Goal: Information Seeking & Learning: Learn about a topic

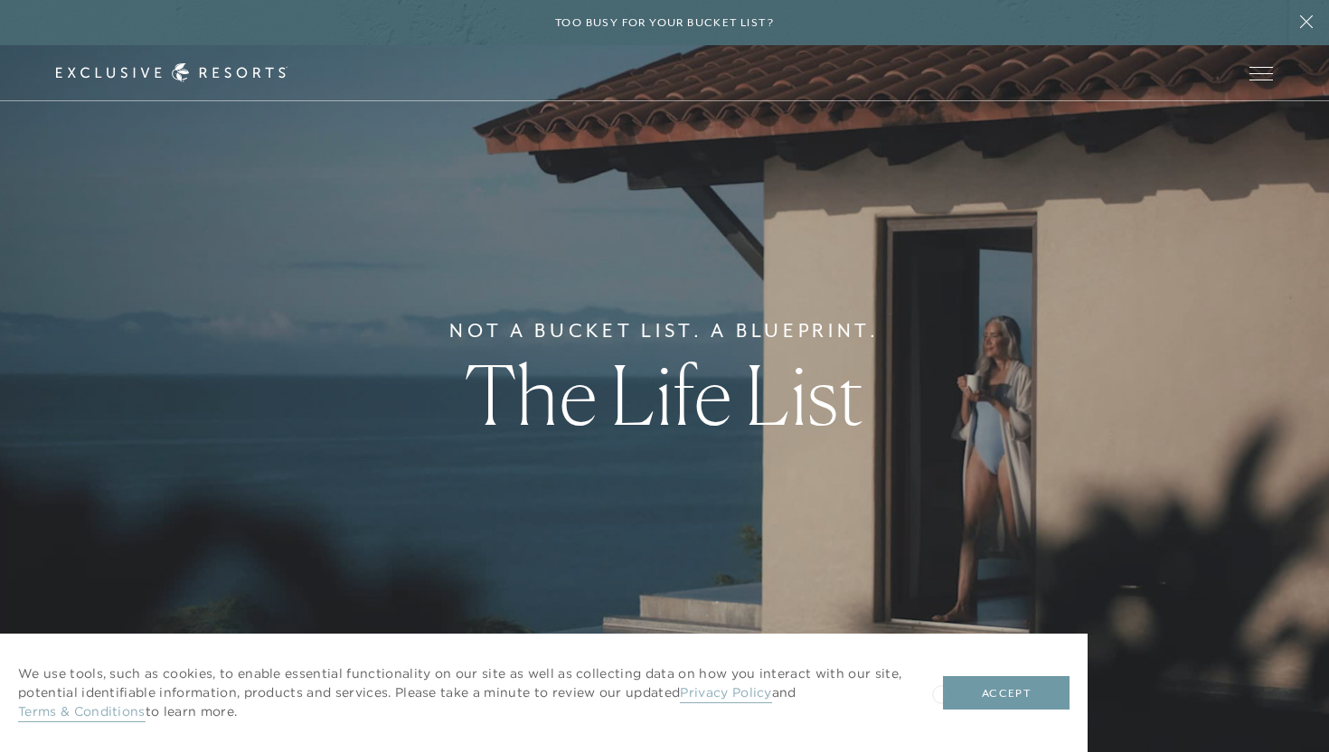
click at [973, 691] on button "Accept" at bounding box center [1006, 693] width 127 height 34
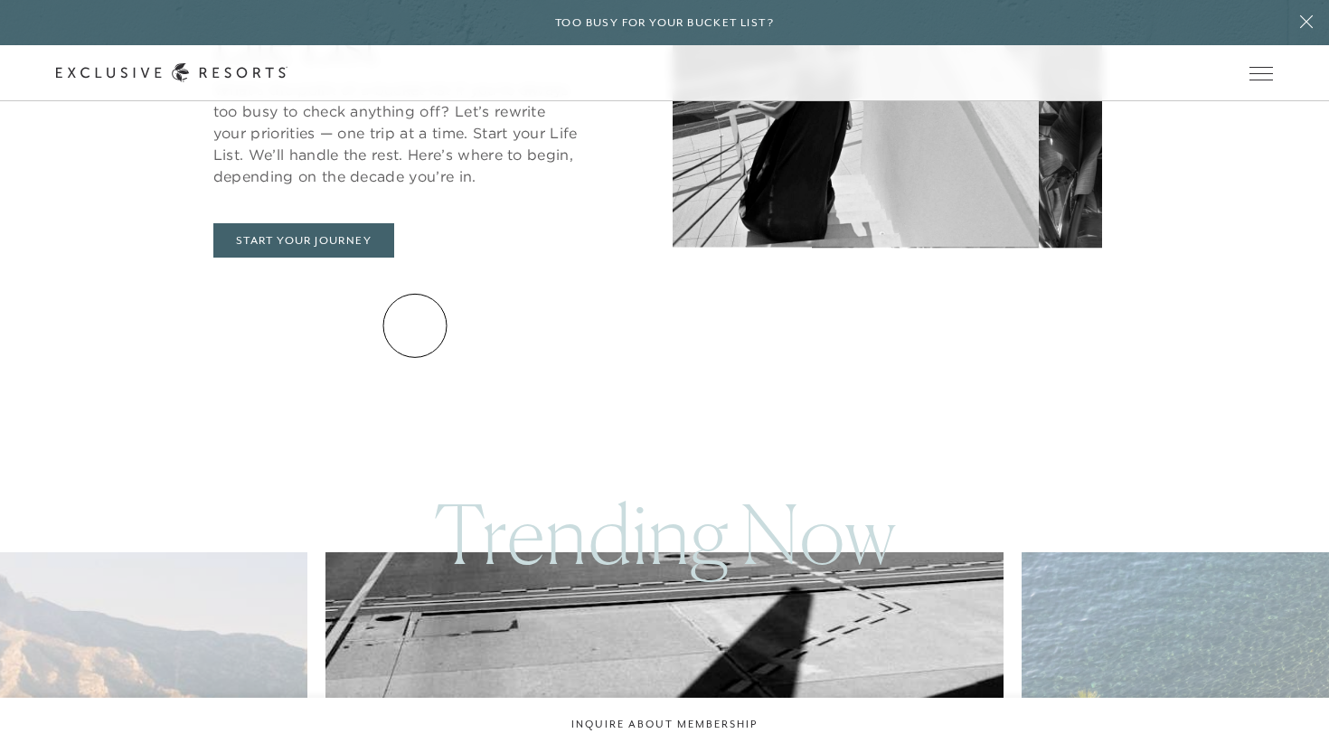
scroll to position [1050, 0]
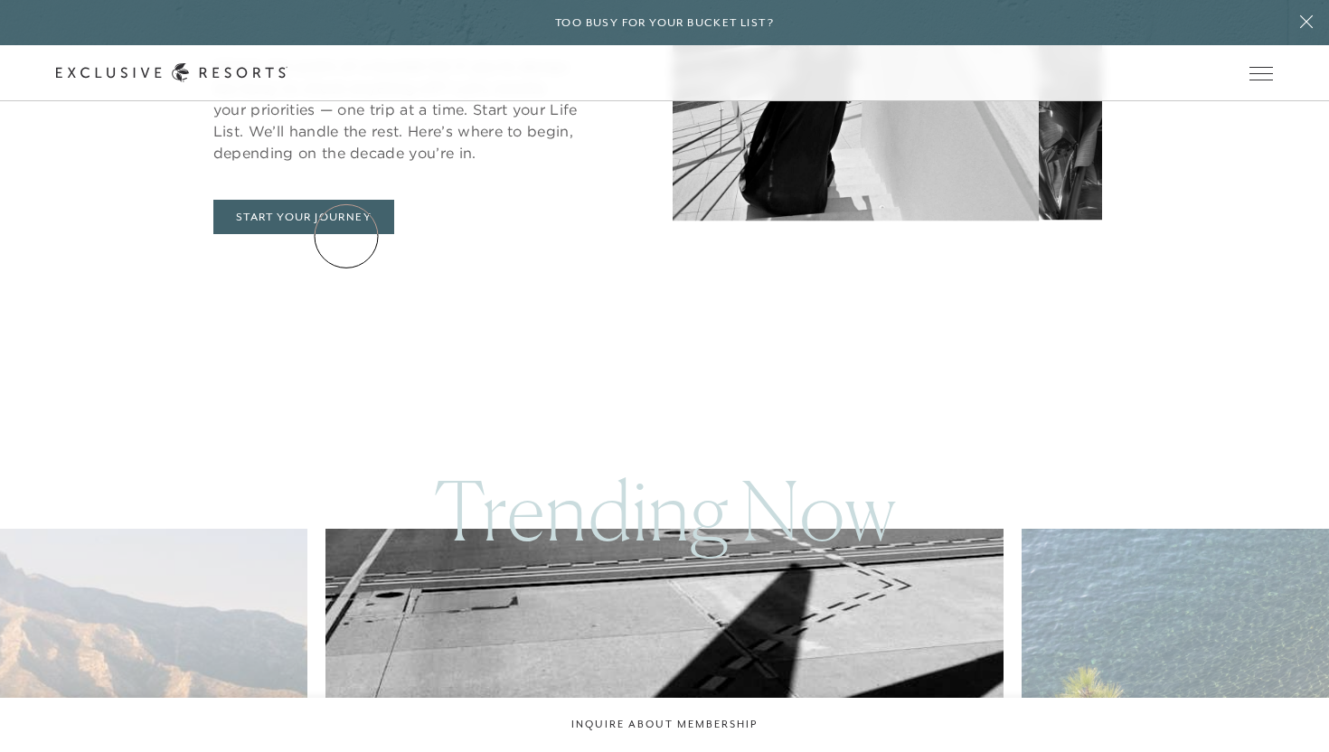
click at [345, 236] on div "Introducing The Life List What’s the point of a bucket list if you’re always to…" at bounding box center [664, 85] width 1055 height 407
click at [338, 215] on link "START YOUR JOURNEY" at bounding box center [303, 217] width 181 height 34
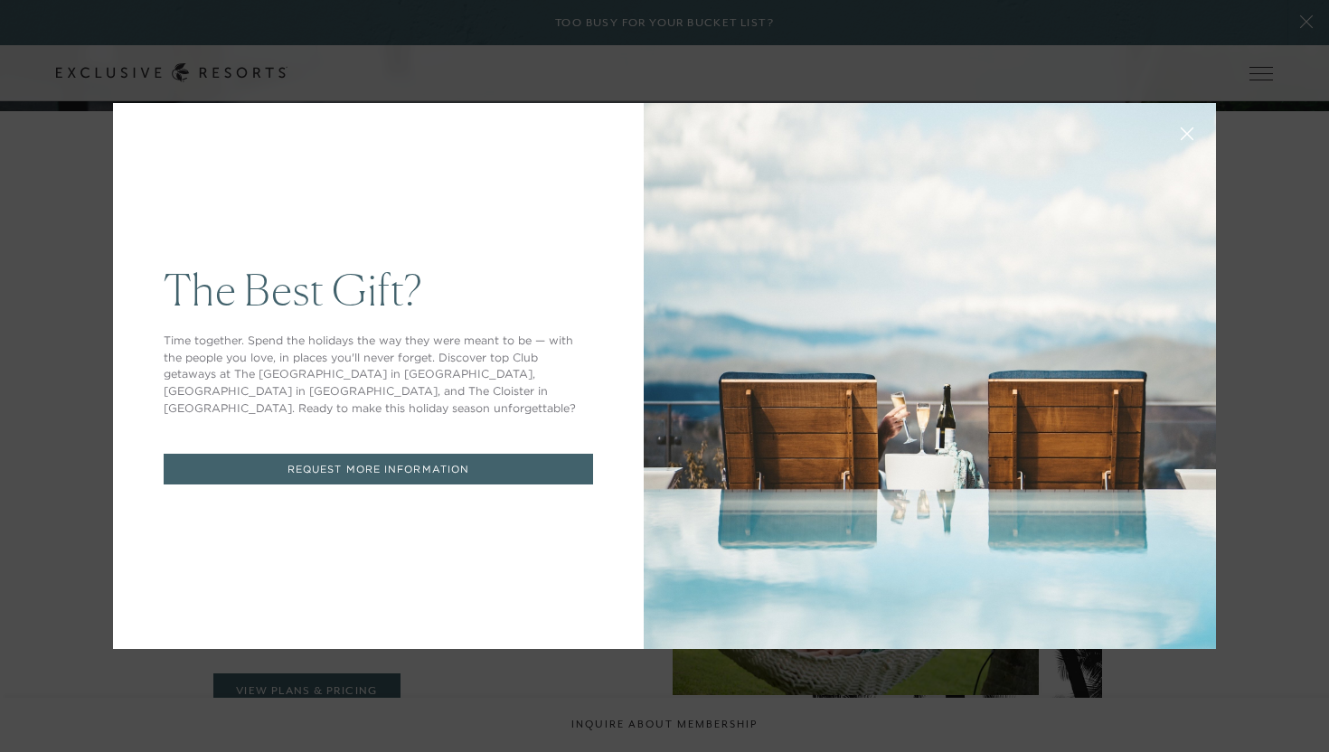
click at [1185, 121] on button at bounding box center [1186, 131] width 43 height 43
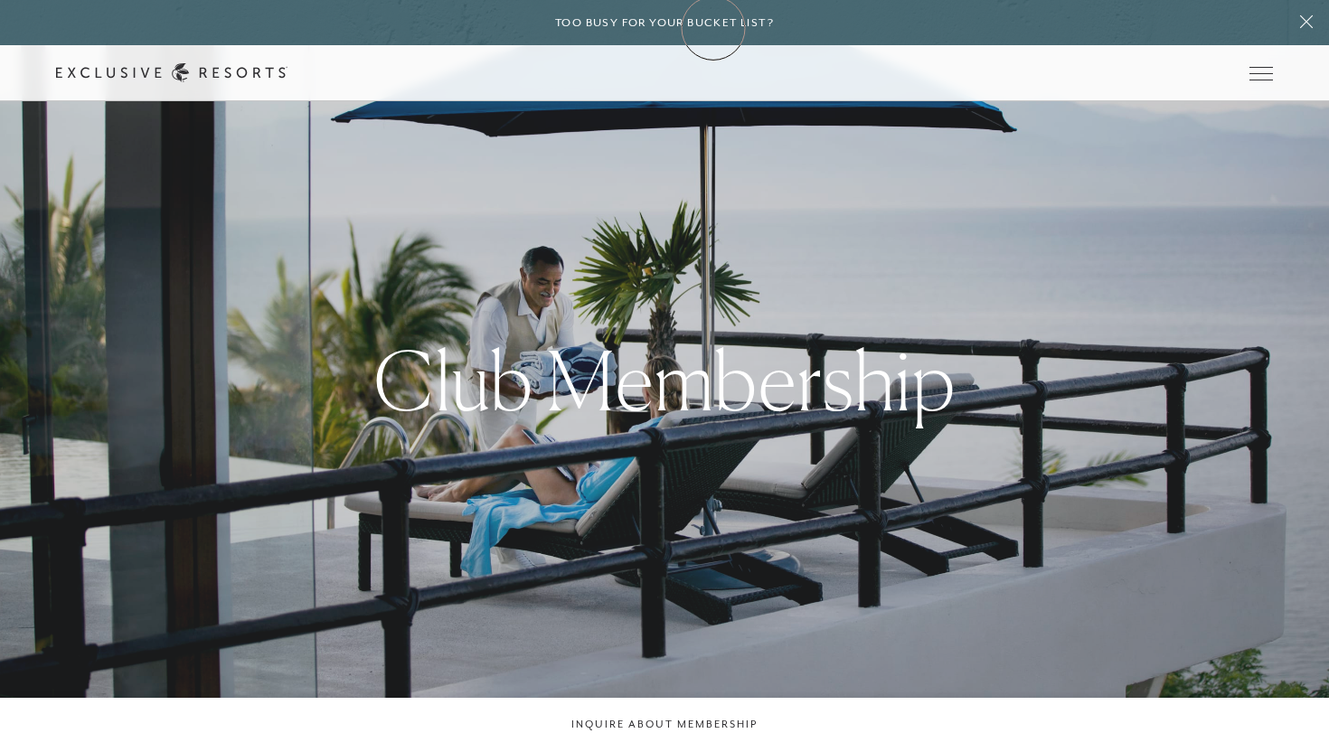
click at [711, 25] on h6 "Too busy for your bucket list?" at bounding box center [664, 22] width 219 height 17
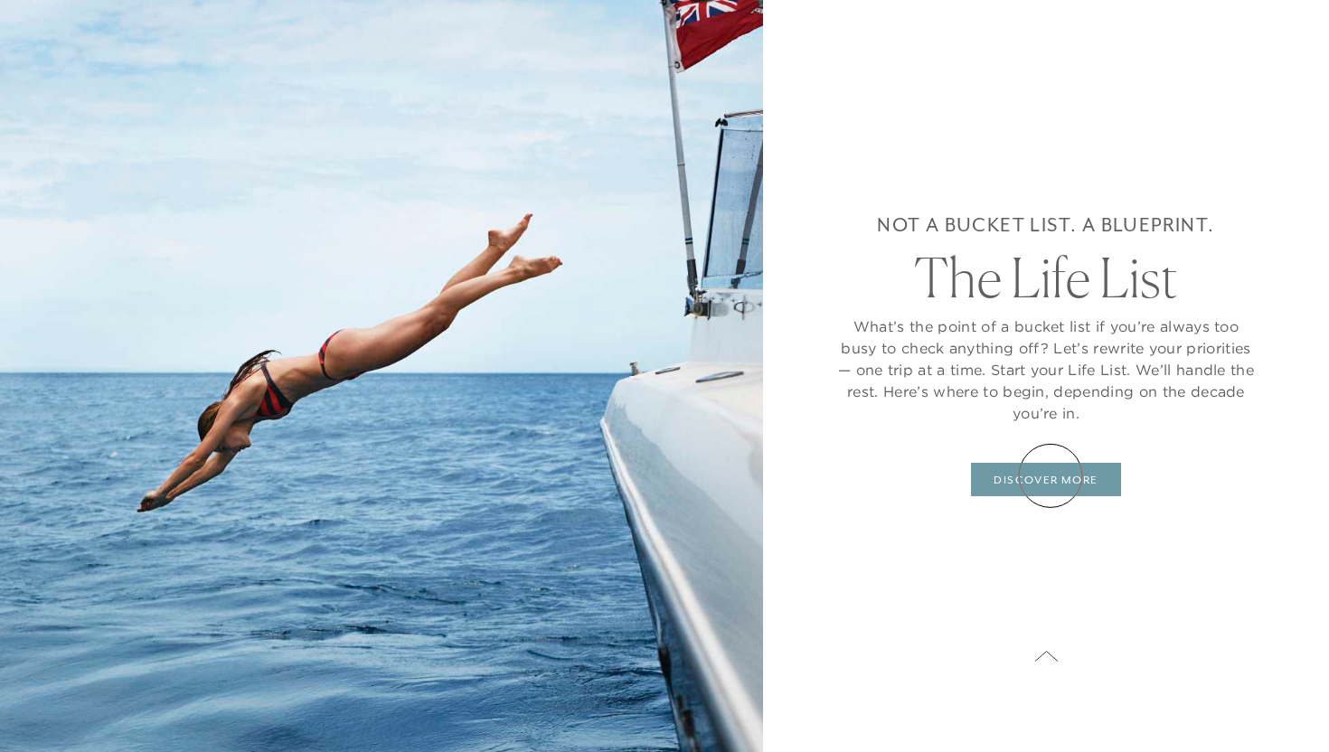
click at [1050, 475] on link "DISCOVER MORE" at bounding box center [1045, 480] width 149 height 34
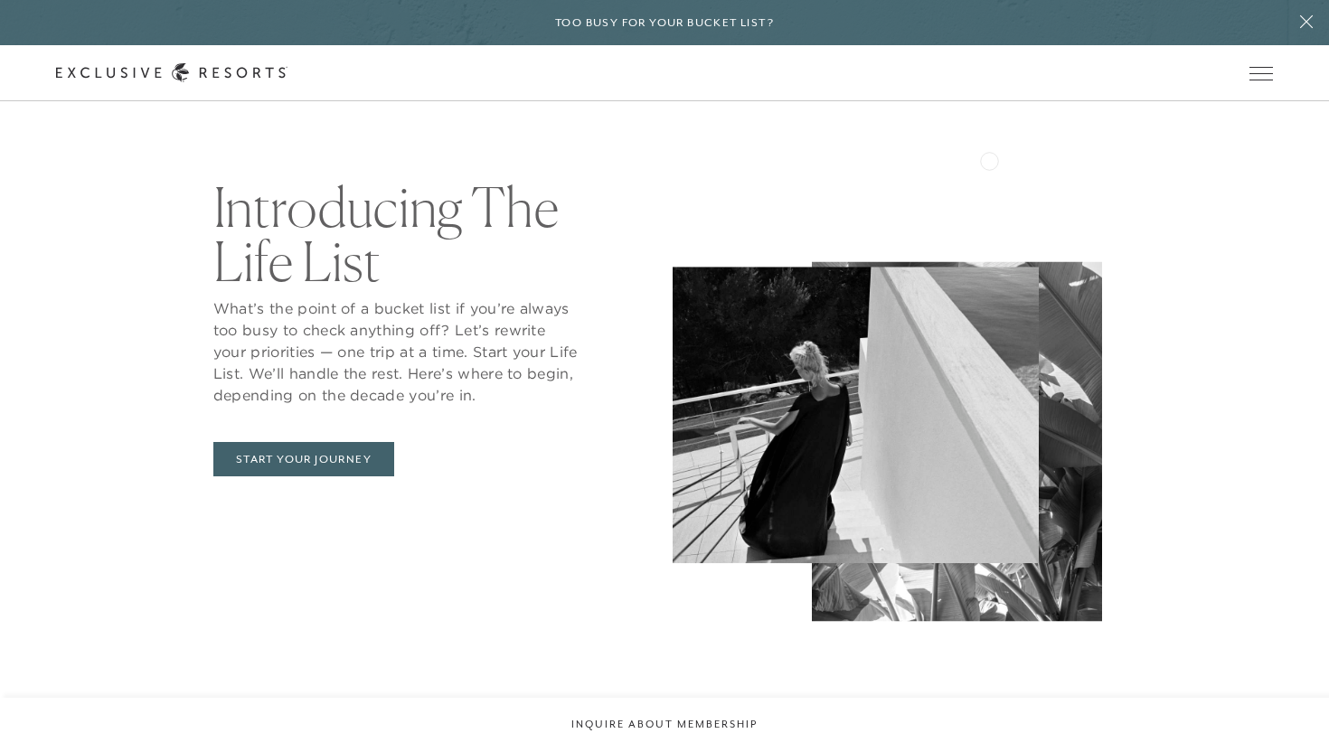
scroll to position [815, 0]
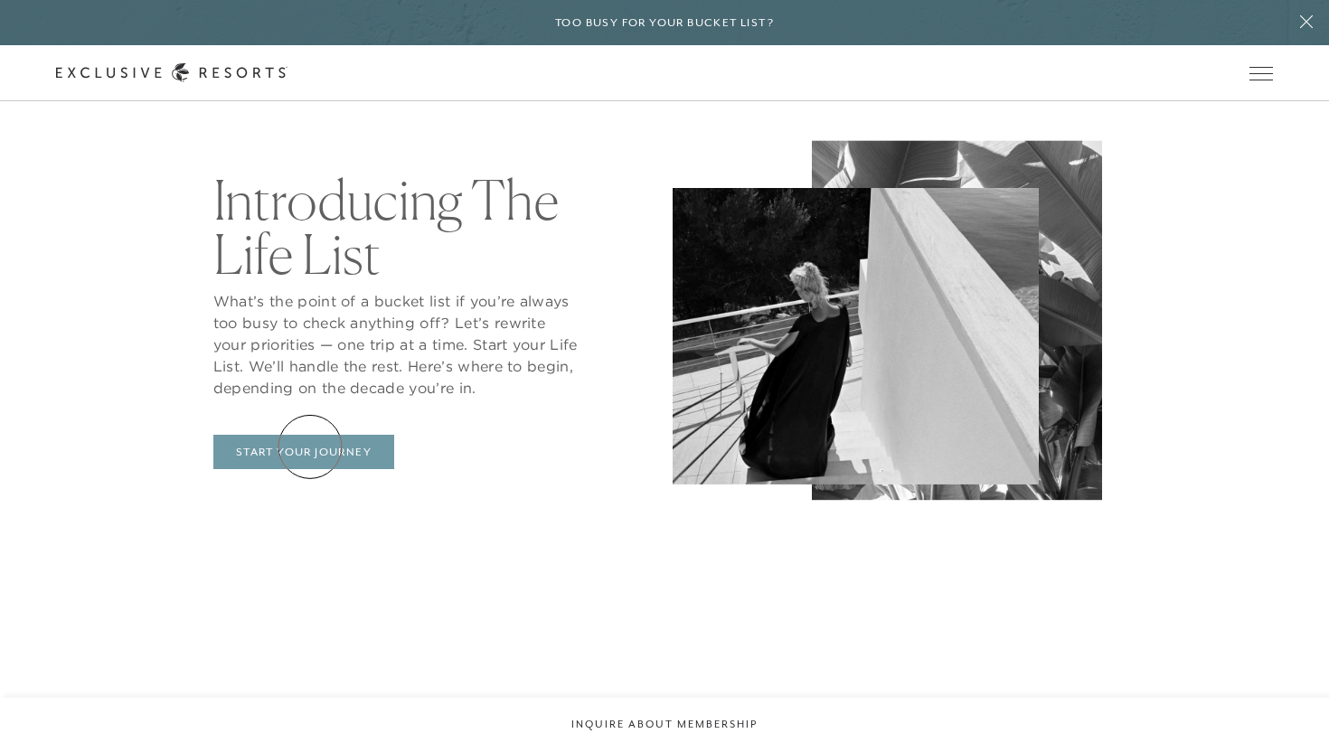
click at [310, 447] on link "START YOUR JOURNEY" at bounding box center [303, 452] width 181 height 34
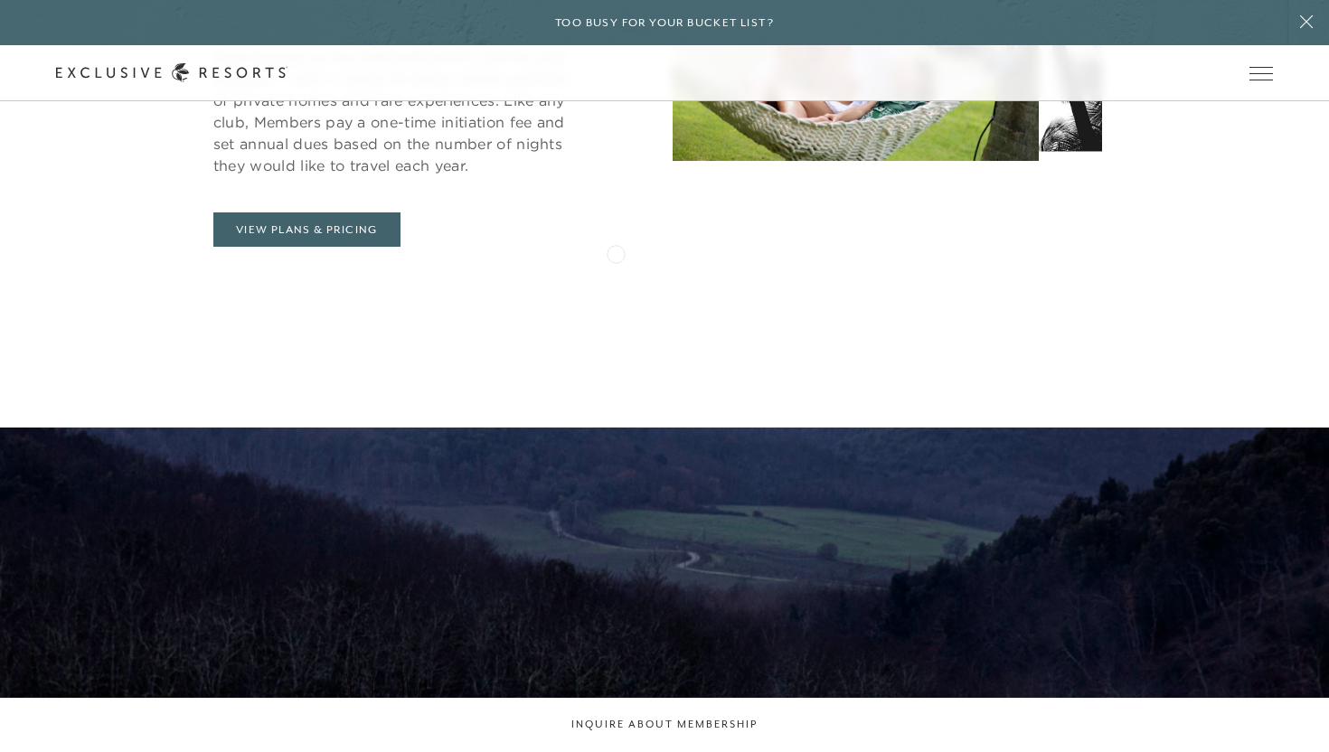
scroll to position [974, 0]
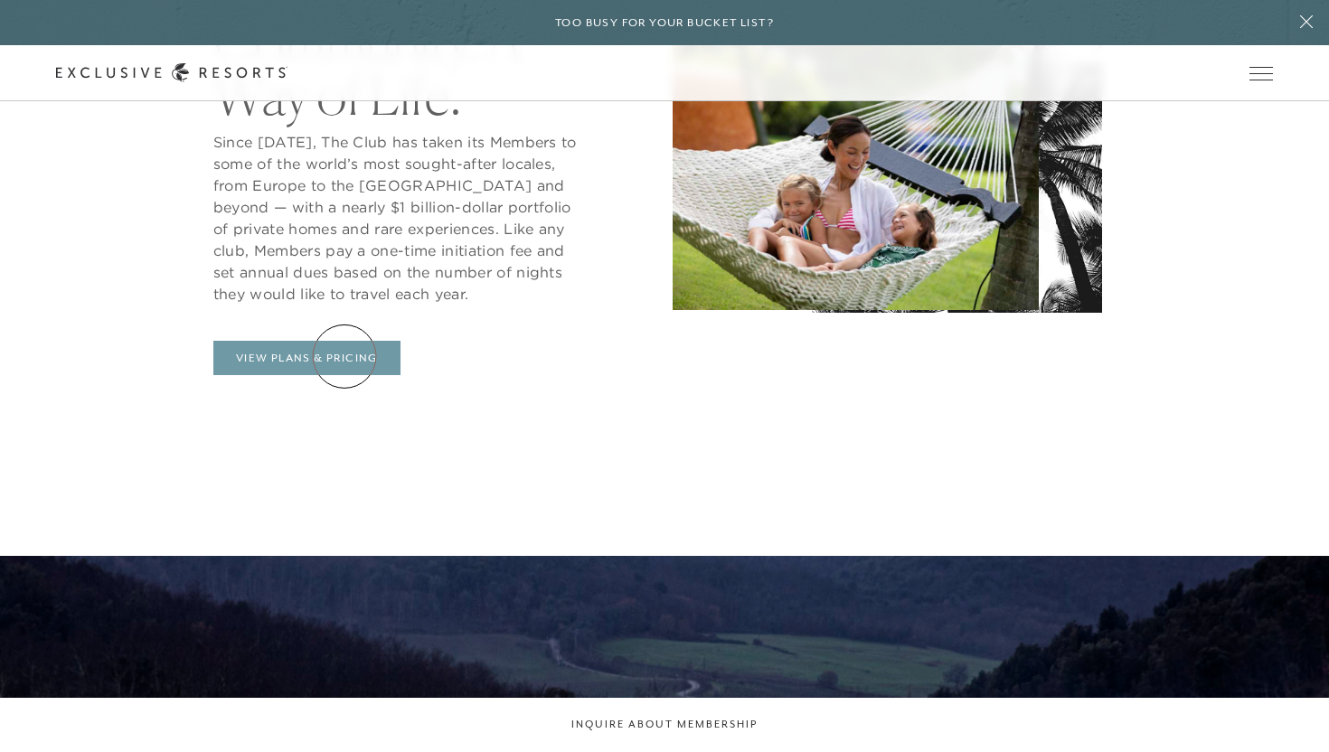
click at [344, 356] on link "View Plans & Pricing" at bounding box center [306, 358] width 187 height 34
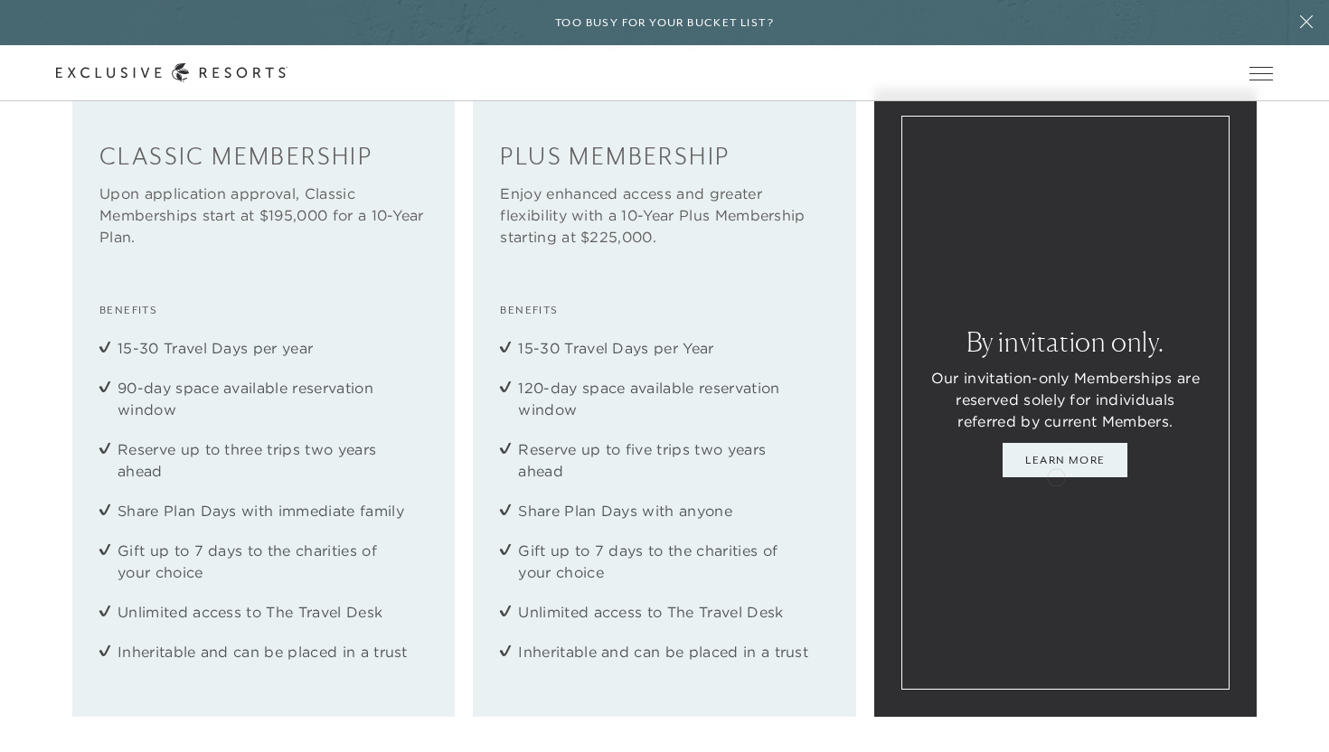
scroll to position [2412, 0]
